Goal: Information Seeking & Learning: Learn about a topic

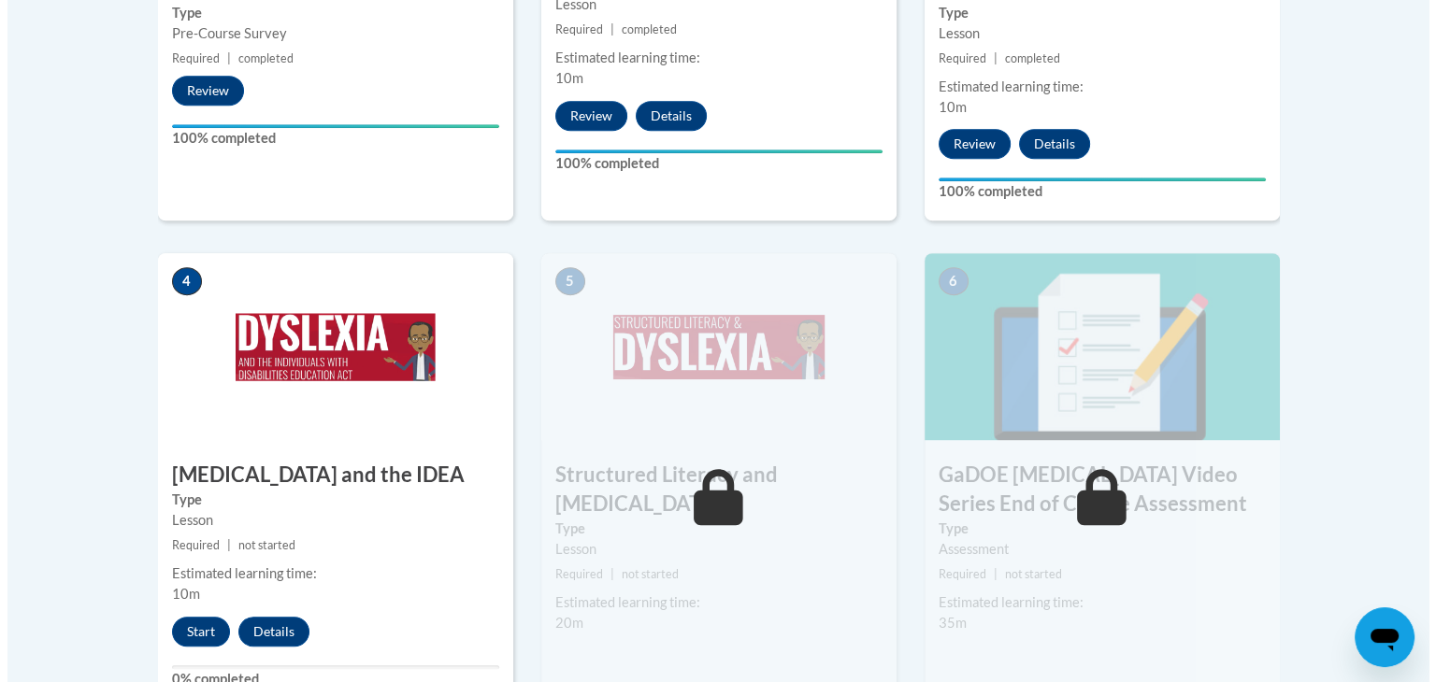
scroll to position [973, 0]
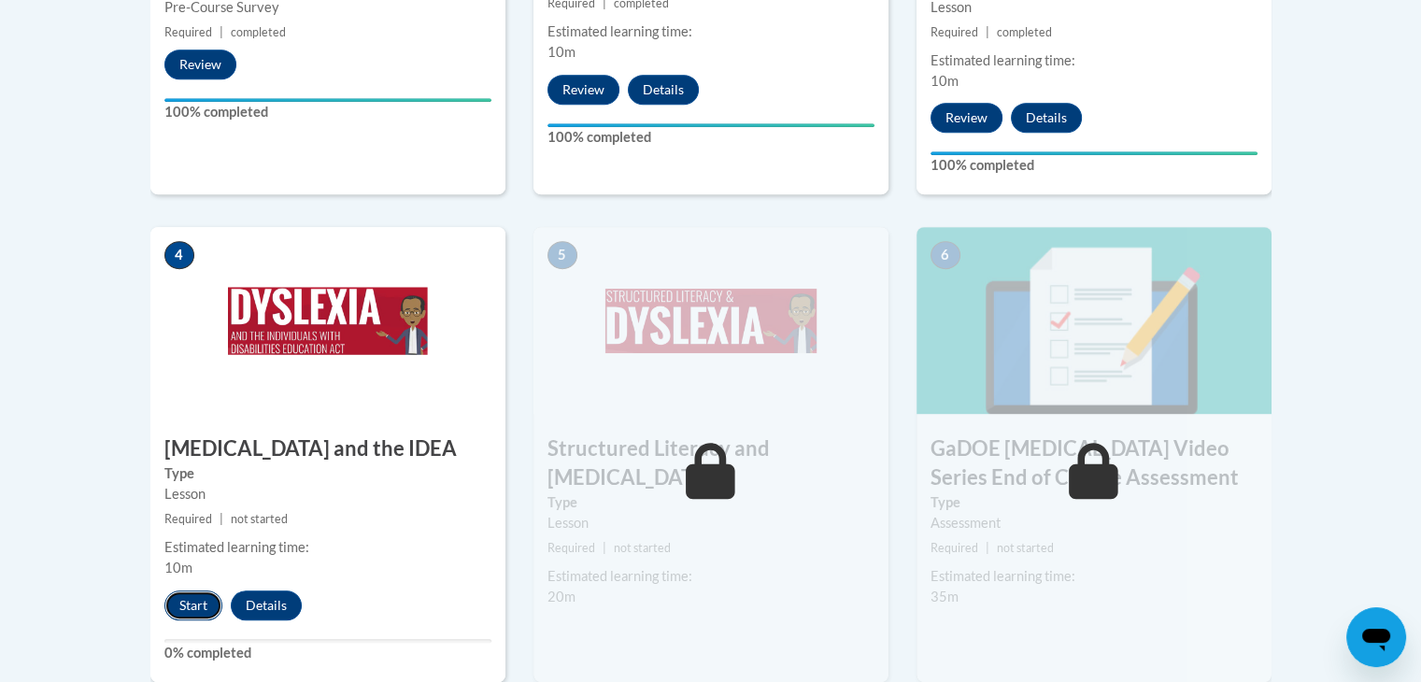
click at [193, 591] on button "Start" at bounding box center [193, 606] width 58 height 30
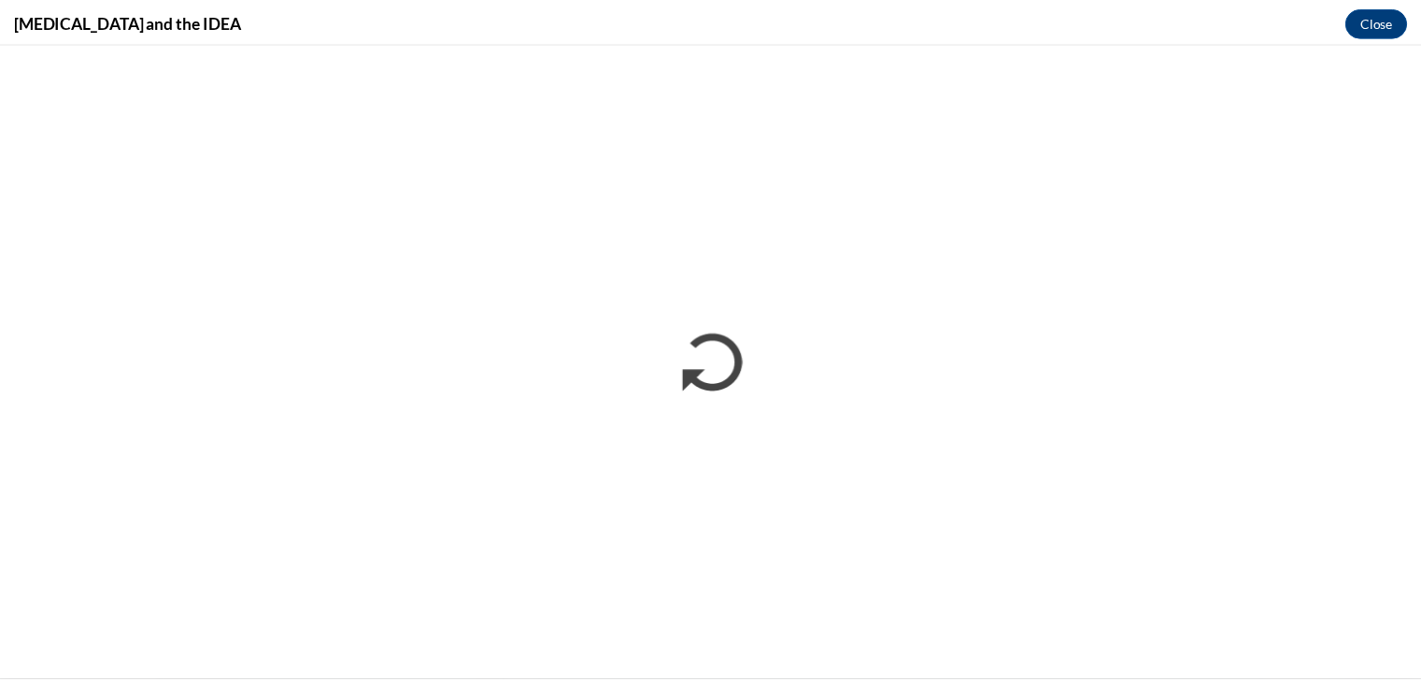
scroll to position [0, 0]
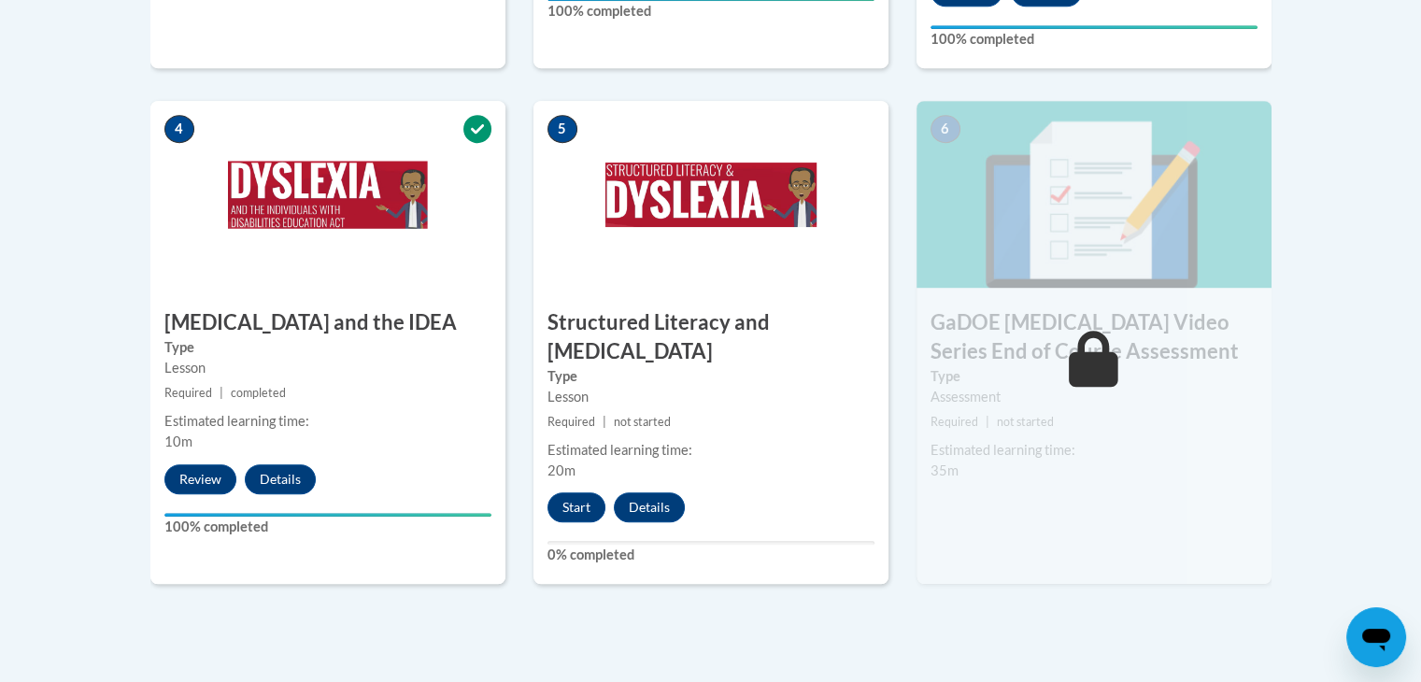
scroll to position [1114, 0]
